Goal: Information Seeking & Learning: Check status

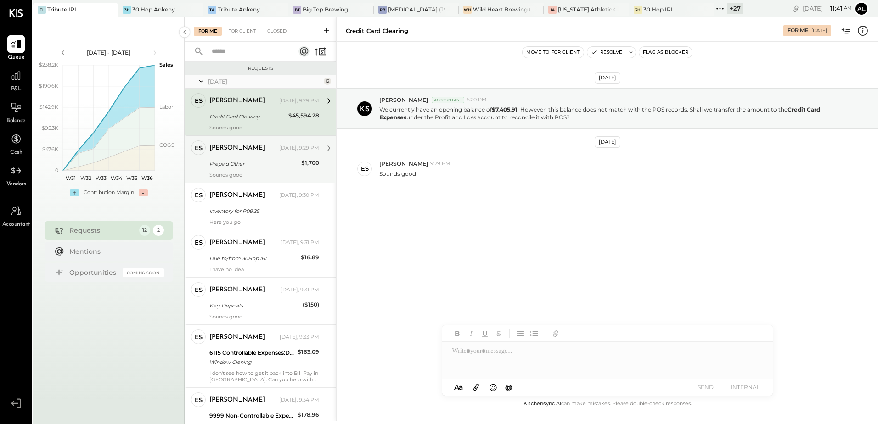
click at [257, 169] on div "Prepaid Other" at bounding box center [253, 163] width 89 height 11
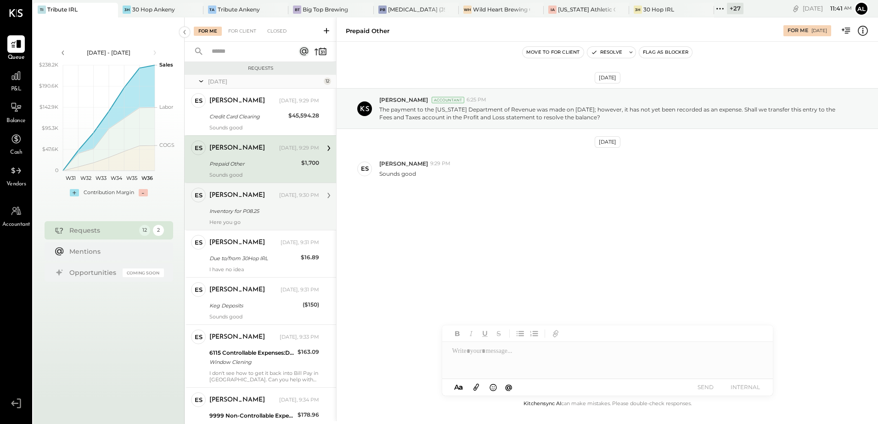
click at [259, 208] on div "Inventory for P08.25" at bounding box center [262, 211] width 107 height 9
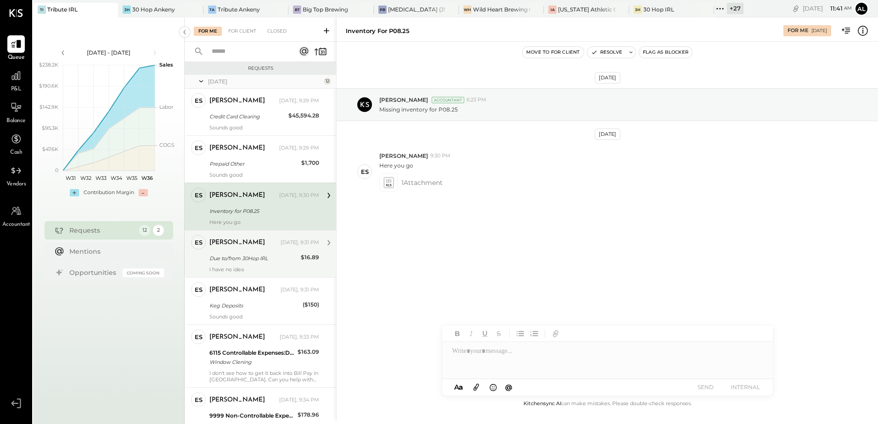
click at [249, 259] on div "Due to/from 30Hop IRL" at bounding box center [253, 258] width 89 height 9
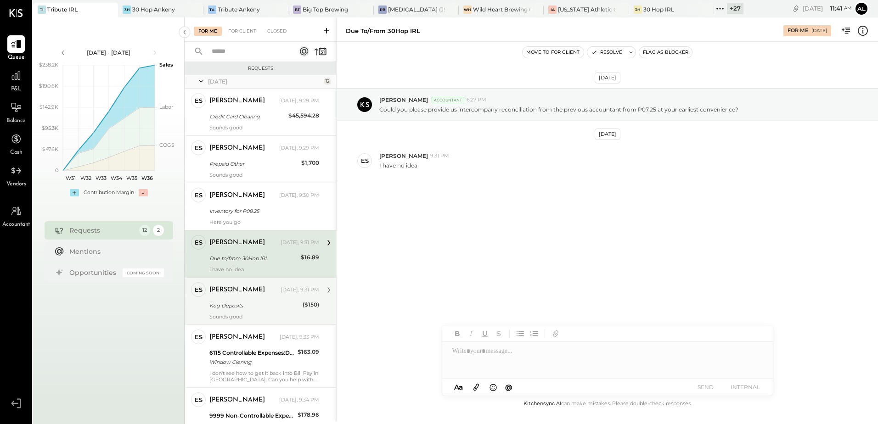
click at [247, 295] on div "[PERSON_NAME] [DATE], 9:31 PM" at bounding box center [264, 290] width 110 height 13
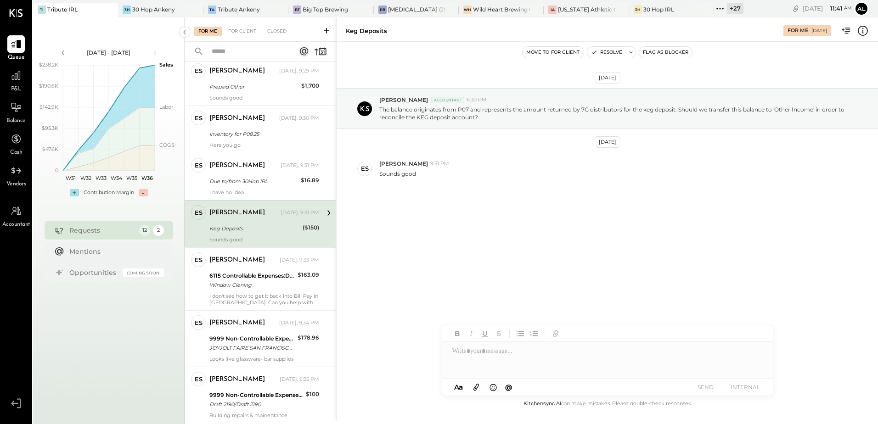
scroll to position [92, 0]
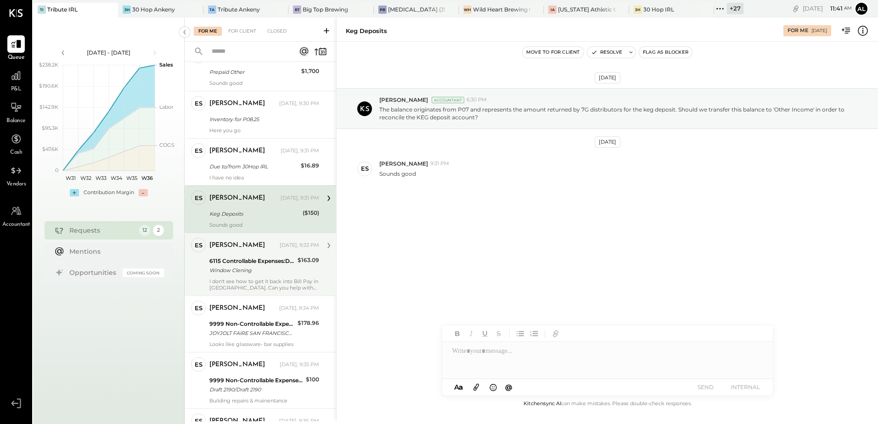
click at [244, 279] on div "I don't see how to get it back into Bill Pay in [GEOGRAPHIC_DATA]. Can you help…" at bounding box center [264, 284] width 110 height 13
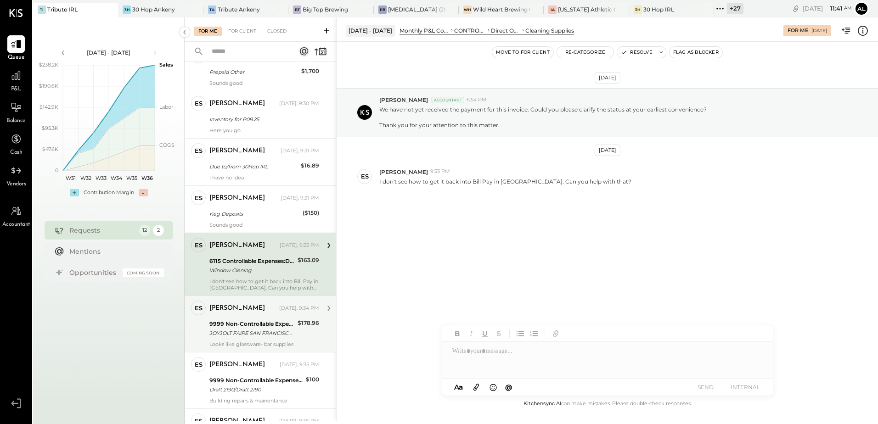
click at [237, 327] on div "9999 Non-Controllable Expenses:Other Income and Expenses:To Be Classified P&L" at bounding box center [251, 324] width 85 height 9
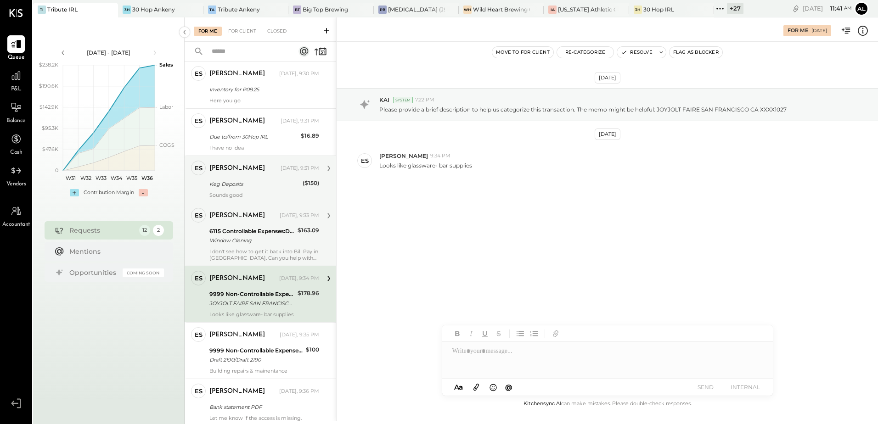
scroll to position [138, 0]
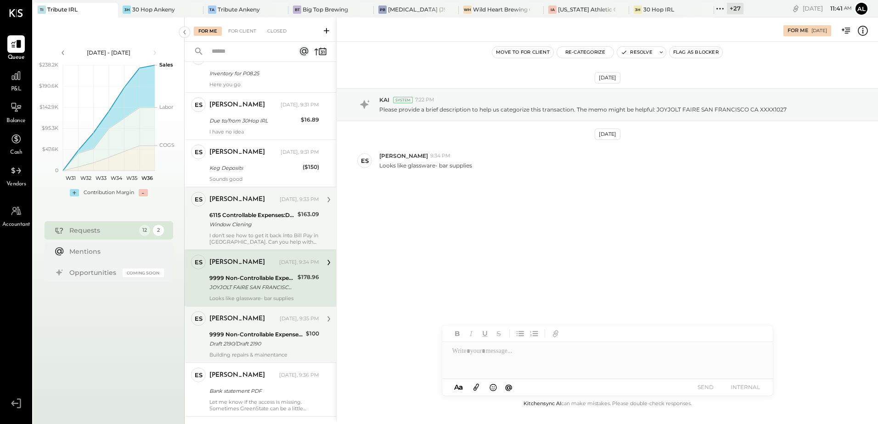
click at [255, 335] on div "9999 Non-Controllable Expenses:Other Income and Expenses:To Be Classified P&L" at bounding box center [256, 334] width 94 height 9
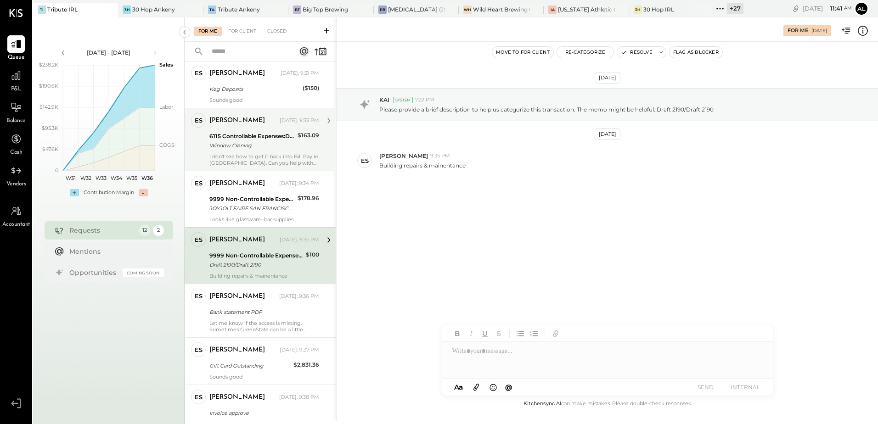
scroll to position [230, 0]
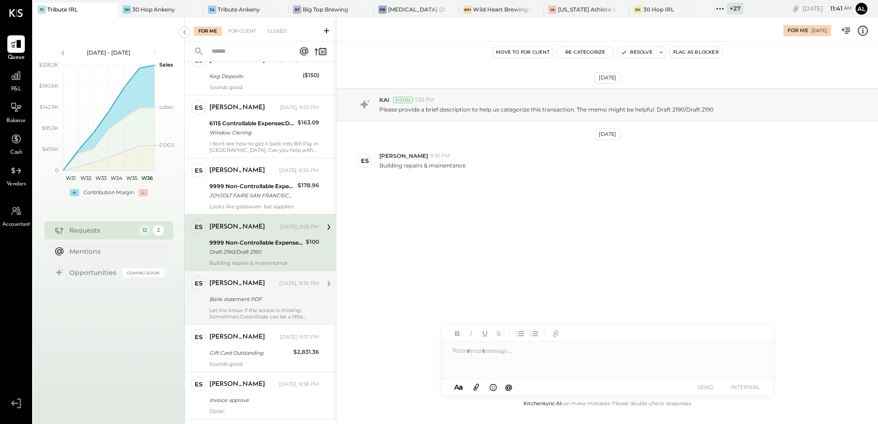
drag, startPoint x: 238, startPoint y: 292, endPoint x: 239, endPoint y: 285, distance: 7.5
click at [238, 292] on div "[PERSON_NAME] [DATE], 9:36 PM Bank statement PDF Let me know if the access is m…" at bounding box center [264, 298] width 110 height 44
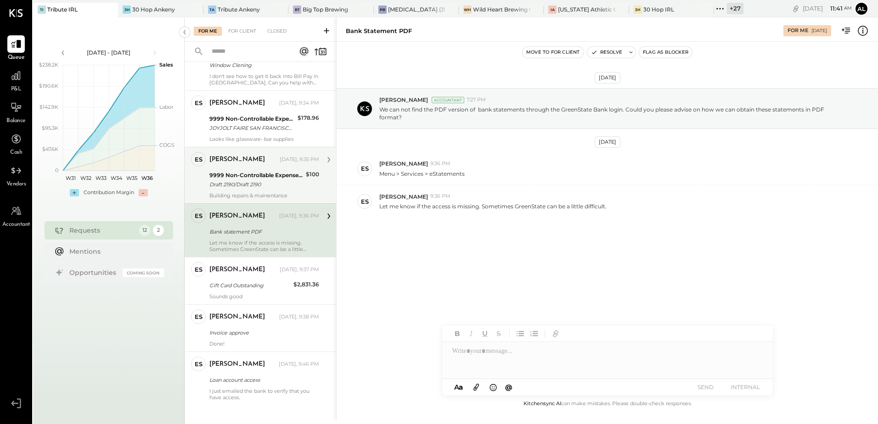
scroll to position [307, 0]
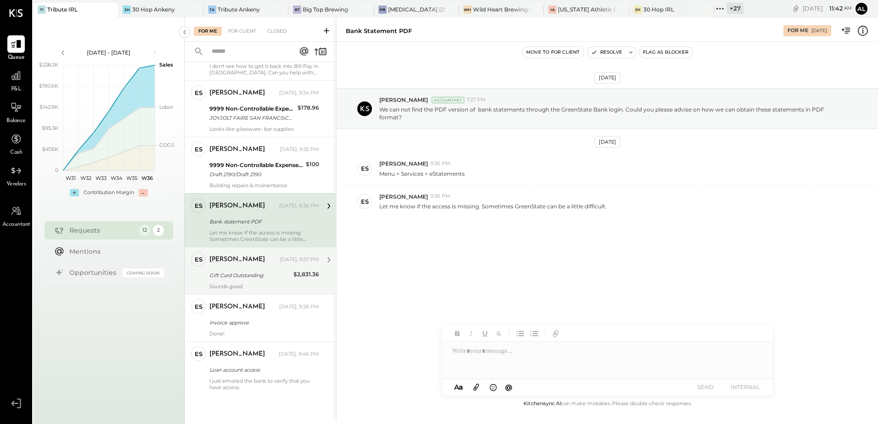
click at [250, 280] on div "Gift Card Outstanding" at bounding box center [249, 275] width 81 height 11
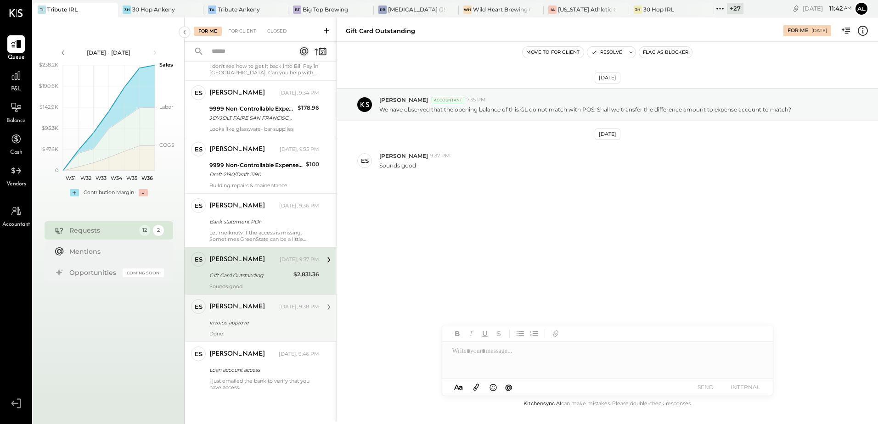
click at [249, 317] on div "Erik Shewmaker Yesterday, 9:38 PM Invoice approve Done!" at bounding box center [264, 319] width 110 height 38
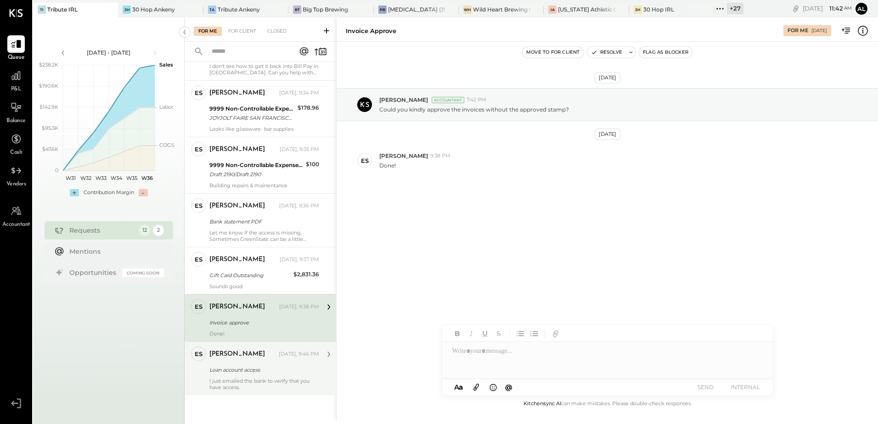
click at [243, 354] on div "Erik Shewmaker" at bounding box center [237, 354] width 56 height 9
